Goal: Find specific page/section: Find specific page/section

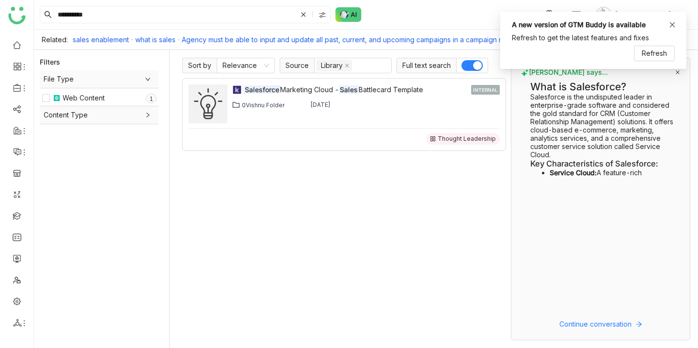
click at [674, 25] on icon at bounding box center [672, 24] width 7 height 7
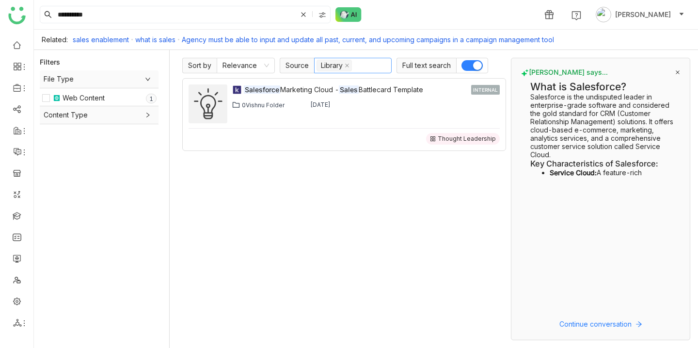
click at [363, 67] on nz-select-top-control "Library" at bounding box center [353, 66] width 78 height 16
click at [362, 86] on div "My Folder" at bounding box center [352, 85] width 66 height 11
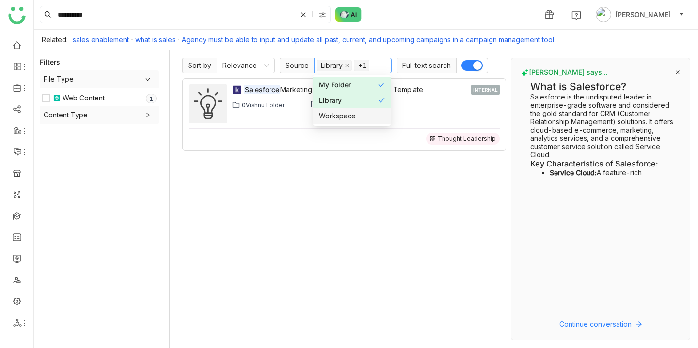
click at [369, 117] on div "Workspace" at bounding box center [352, 116] width 66 height 11
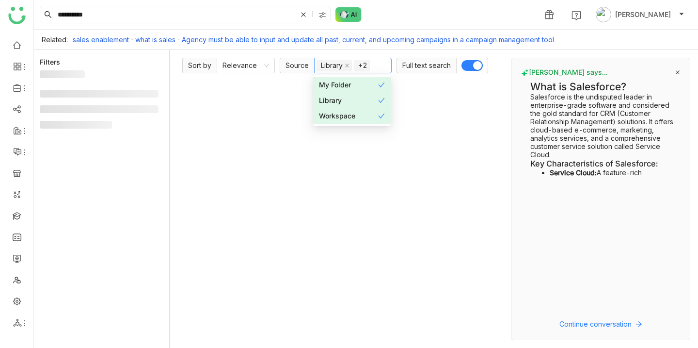
click at [369, 117] on div "Workspace" at bounding box center [348, 116] width 59 height 11
click at [369, 97] on div "Library" at bounding box center [348, 100] width 59 height 11
click at [363, 81] on div "My Folder" at bounding box center [348, 85] width 59 height 11
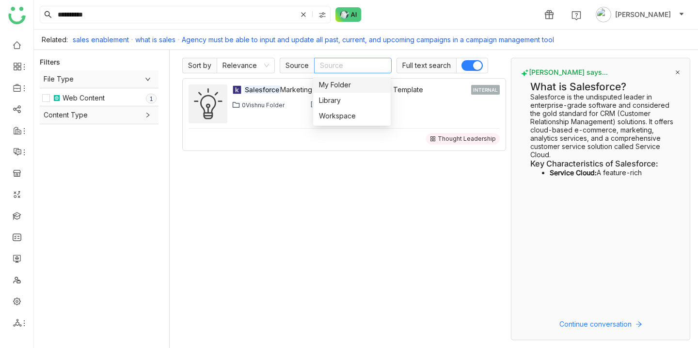
click at [477, 66] on span "button" at bounding box center [477, 65] width 9 height 9
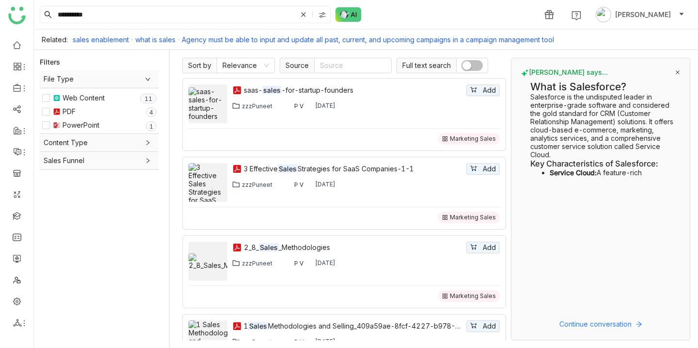
click at [477, 66] on button "button" at bounding box center [472, 65] width 21 height 11
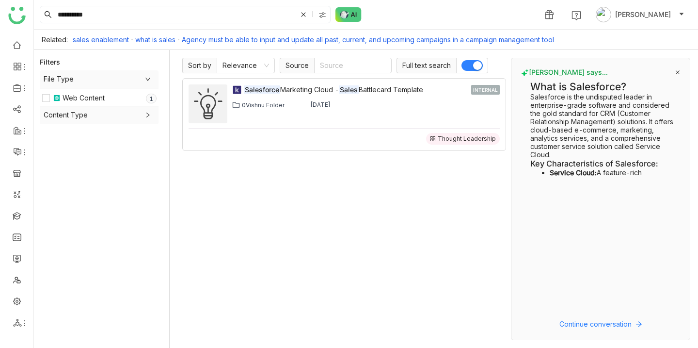
click at [477, 66] on span "button" at bounding box center [477, 65] width 9 height 9
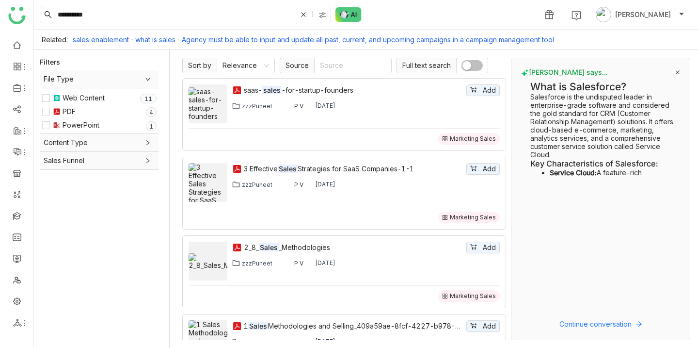
click at [476, 63] on button "button" at bounding box center [472, 65] width 21 height 11
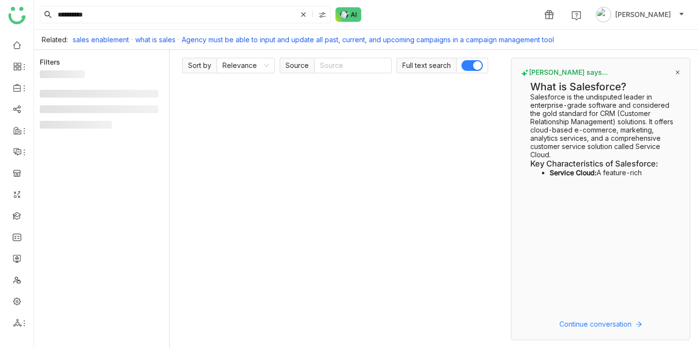
click at [476, 63] on span "button" at bounding box center [477, 65] width 9 height 9
